Goal: Task Accomplishment & Management: Use online tool/utility

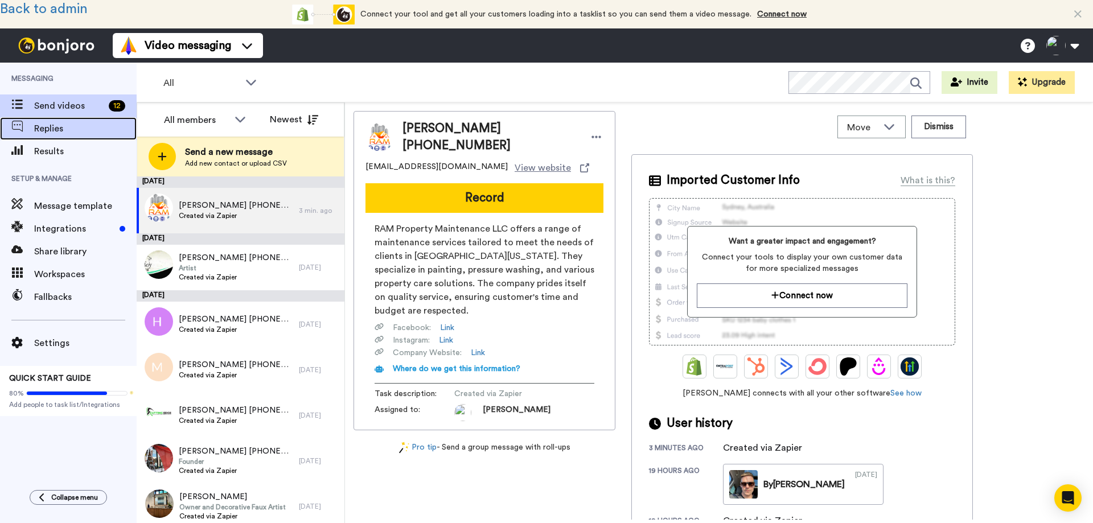
click at [60, 130] on span "Replies" at bounding box center [85, 129] width 102 height 14
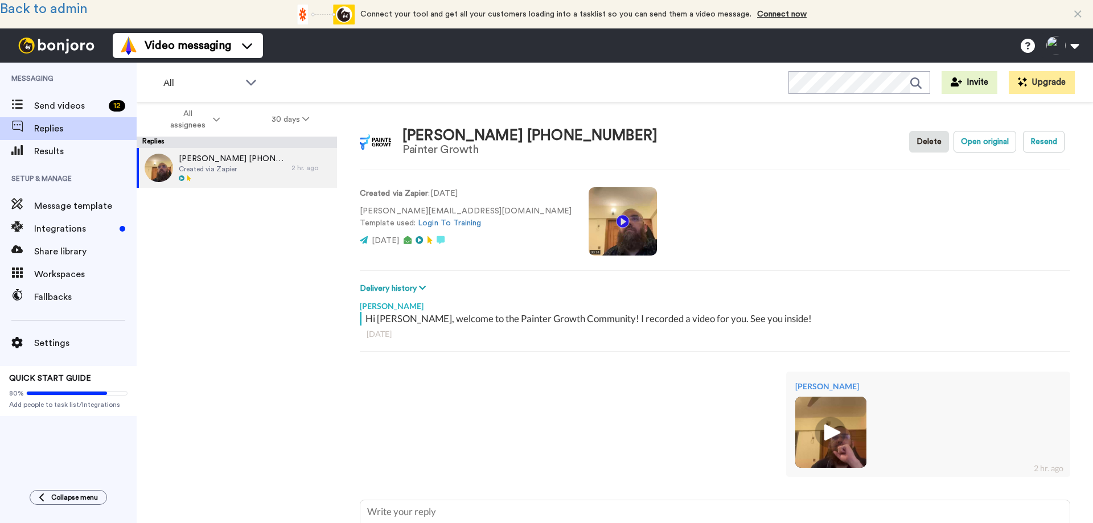
type textarea "x"
